Goal: Information Seeking & Learning: Learn about a topic

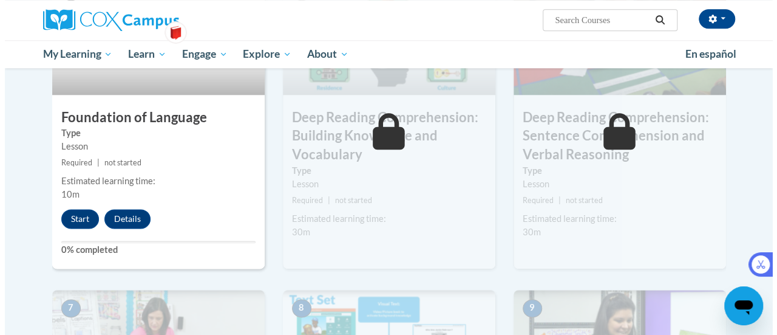
scroll to position [655, 0]
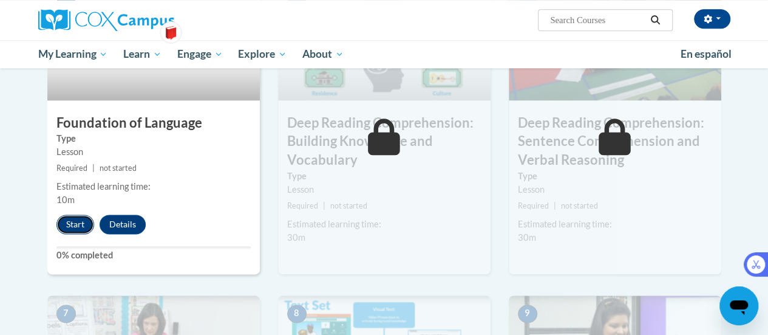
click at [73, 225] on button "Start" at bounding box center [75, 223] width 38 height 19
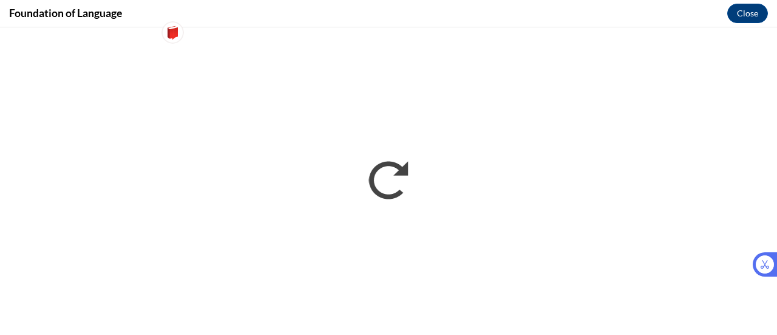
scroll to position [0, 0]
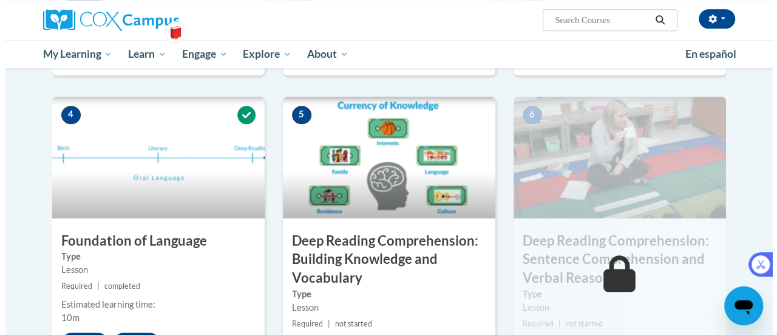
scroll to position [607, 0]
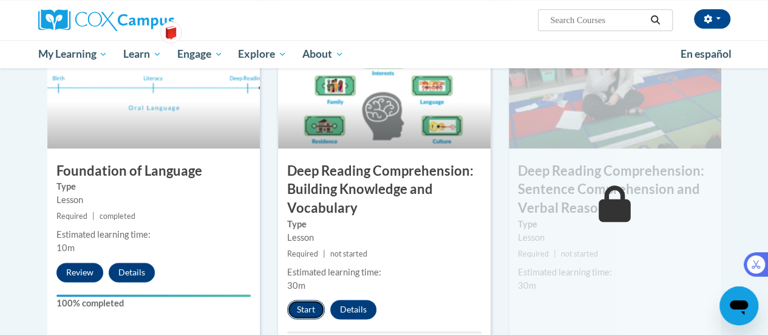
click at [300, 307] on button "Start" at bounding box center [306, 308] width 38 height 19
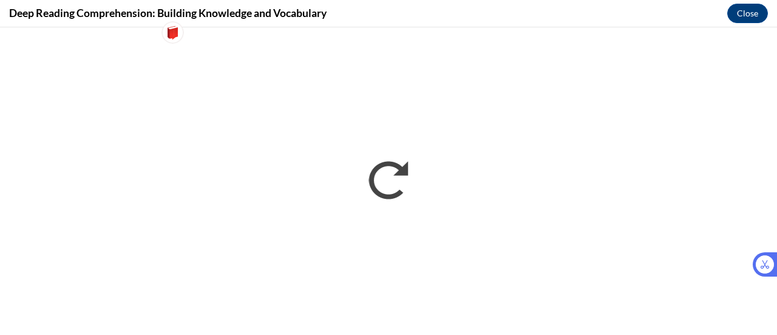
scroll to position [0, 0]
click at [506, 260] on iframe "</div></body> </html>" at bounding box center [388, 180] width 777 height 307
click at [578, 246] on iframe "</div></body> </html>" at bounding box center [388, 180] width 777 height 307
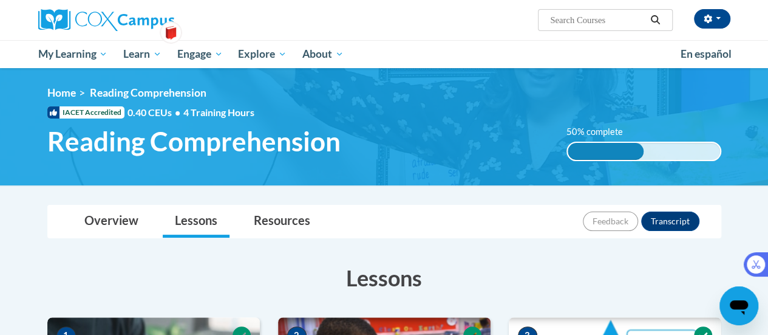
click at [527, 128] on h1 "Reading Comprehension" at bounding box center [297, 141] width 519 height 32
click at [545, 129] on h1 "Reading Comprehension" at bounding box center [297, 141] width 519 height 32
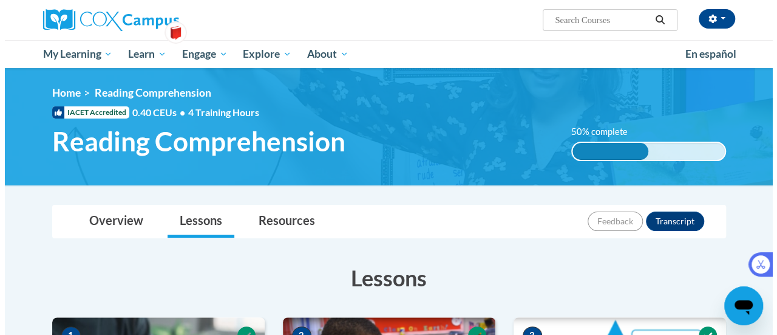
scroll to position [787, 0]
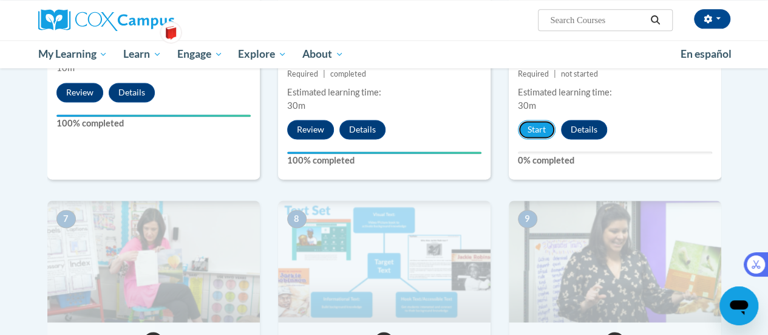
click at [534, 131] on button "Start" at bounding box center [537, 129] width 38 height 19
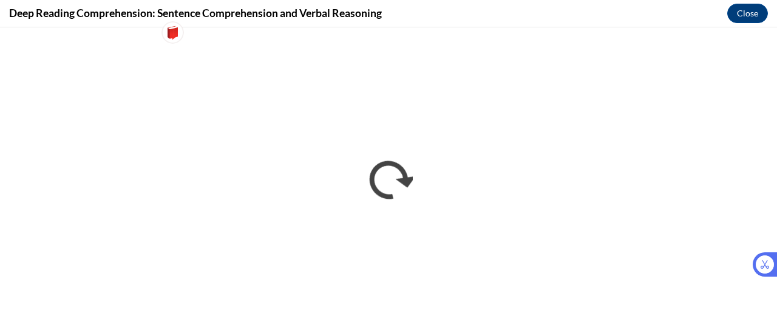
scroll to position [0, 0]
click at [768, 120] on iframe "</div></body> </html>" at bounding box center [388, 180] width 777 height 307
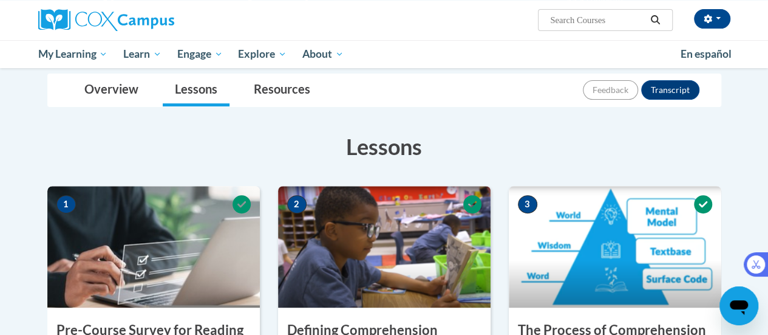
scroll to position [131, 0]
click at [541, 148] on h3 "Lessons" at bounding box center [384, 146] width 674 height 30
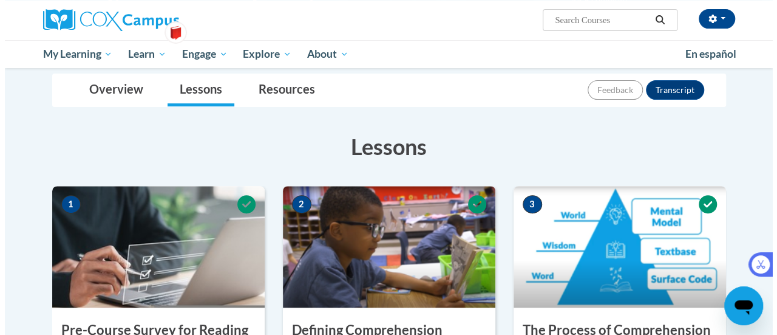
scroll to position [770, 0]
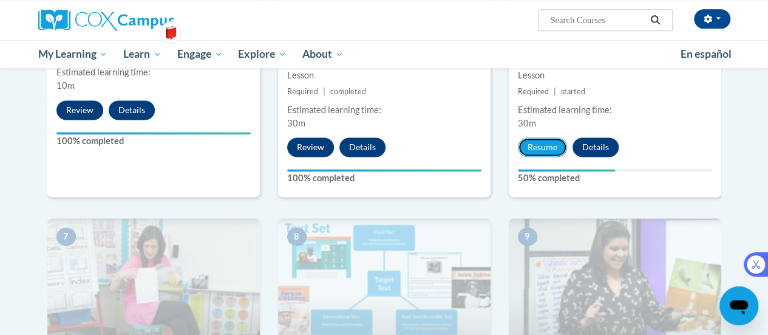
click at [544, 140] on button "Resume" at bounding box center [542, 146] width 49 height 19
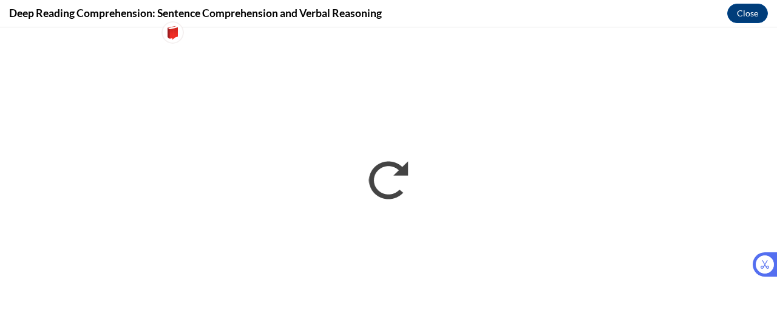
scroll to position [0, 0]
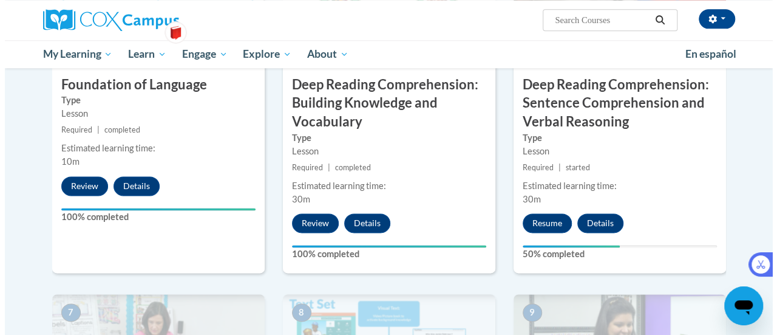
scroll to position [694, 0]
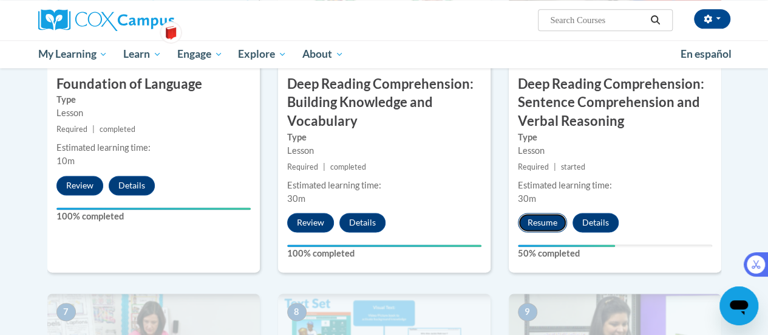
click at [533, 220] on button "Resume" at bounding box center [542, 222] width 49 height 19
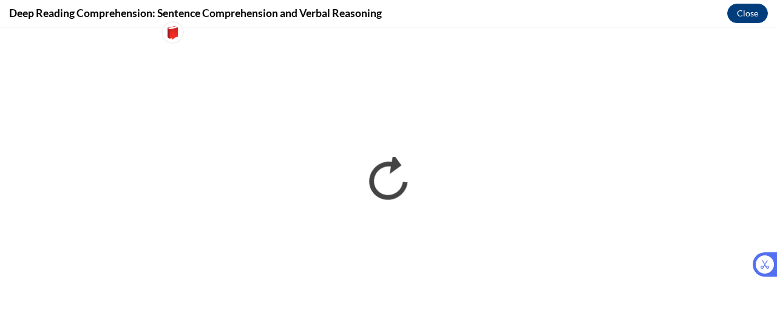
scroll to position [0, 0]
click at [599, 306] on iframe "</div></body> </html>" at bounding box center [388, 180] width 777 height 307
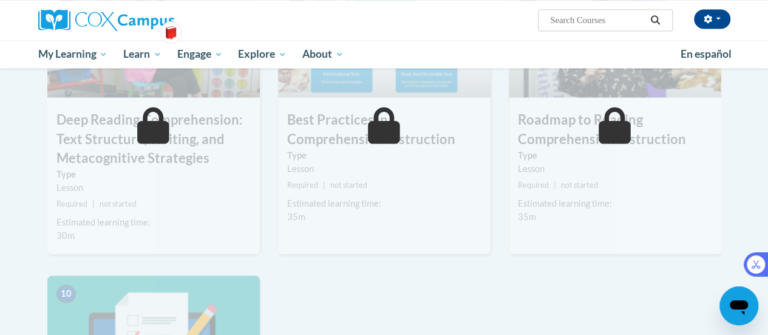
scroll to position [980, 0]
